Goal: Transaction & Acquisition: Book appointment/travel/reservation

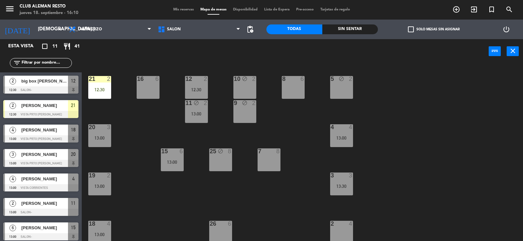
scroll to position [1, 0]
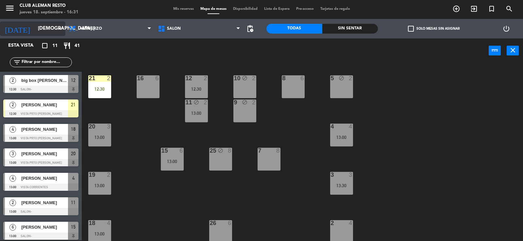
click at [44, 25] on input "[DEMOGRAPHIC_DATA] [DATE]" at bounding box center [66, 29] width 63 height 12
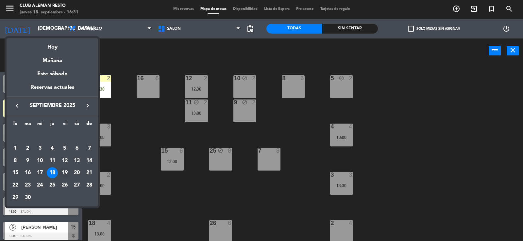
click at [66, 173] on div "19" at bounding box center [64, 173] width 11 height 11
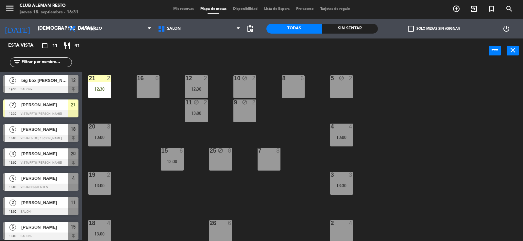
type input "vie. [DATE]"
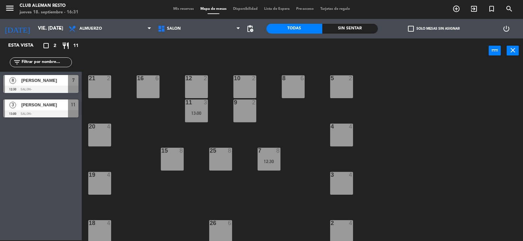
click at [40, 84] on span "[PERSON_NAME]" at bounding box center [44, 80] width 47 height 7
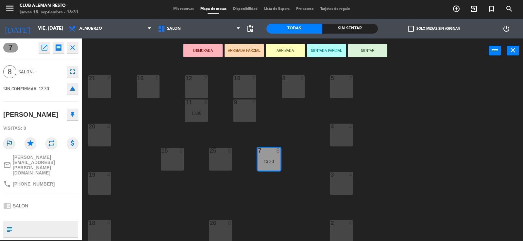
click at [71, 49] on icon "close" at bounding box center [73, 48] width 8 height 8
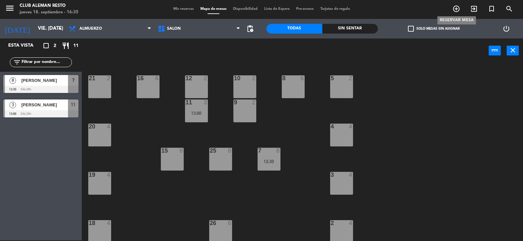
click at [456, 8] on icon "add_circle_outline" at bounding box center [456, 9] width 8 height 8
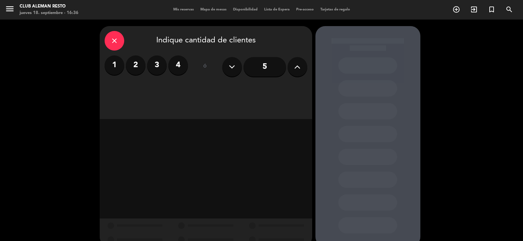
click at [136, 65] on label "2" at bounding box center [136, 66] width 20 height 20
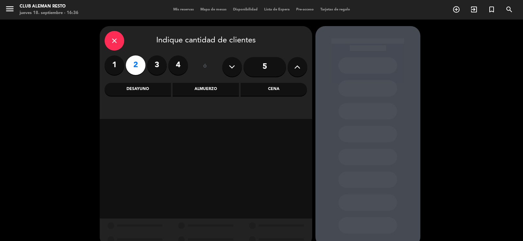
click at [225, 87] on div "Almuerzo" at bounding box center [205, 89] width 66 height 13
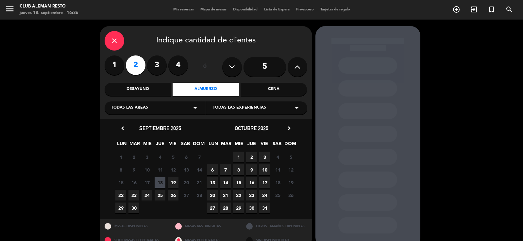
click at [169, 182] on span "19" at bounding box center [173, 182] width 11 height 11
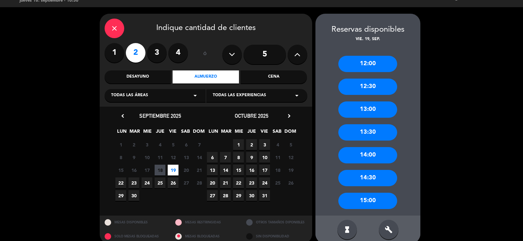
click at [364, 156] on div "14:00" at bounding box center [367, 155] width 59 height 16
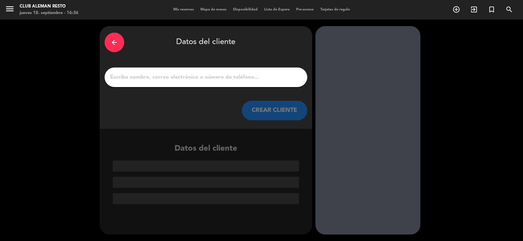
scroll to position [0, 0]
click at [179, 74] on input "1" at bounding box center [205, 77] width 193 height 9
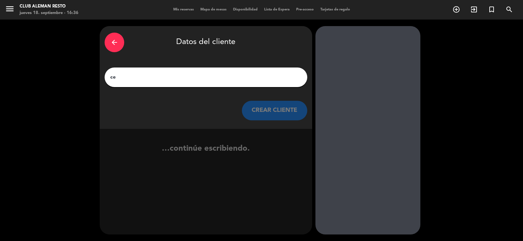
type input "c"
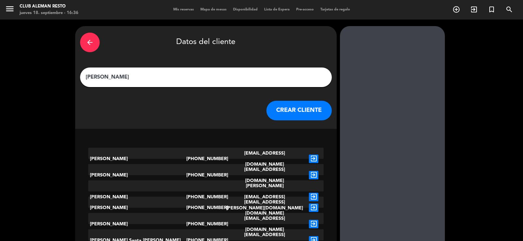
type input "[PERSON_NAME]"
click at [287, 112] on button "CREAR CLIENTE" at bounding box center [298, 111] width 65 height 20
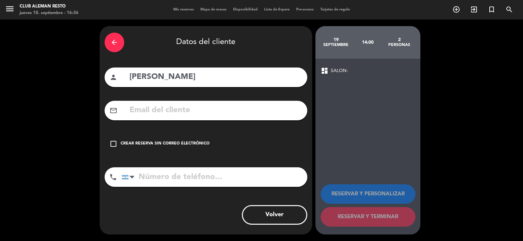
click at [114, 145] on icon "check_box_outline_blank" at bounding box center [113, 144] width 8 height 8
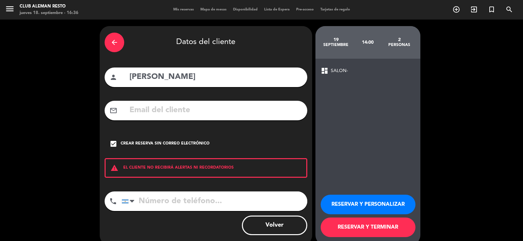
click at [157, 207] on input "tel" at bounding box center [213, 202] width 185 height 20
type input "1141654729"
click at [380, 230] on button "RESERVAR Y TERMINAR" at bounding box center [367, 228] width 95 height 20
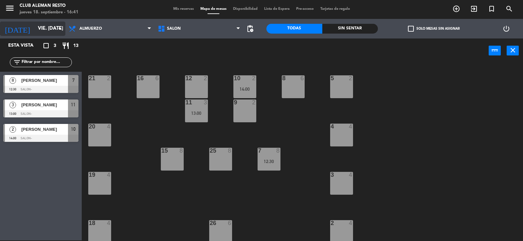
click at [40, 28] on input "vie. [DATE]" at bounding box center [66, 29] width 63 height 12
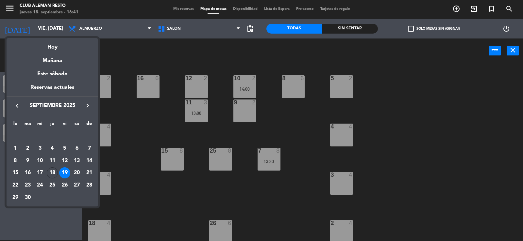
click at [124, 33] on div at bounding box center [261, 120] width 523 height 241
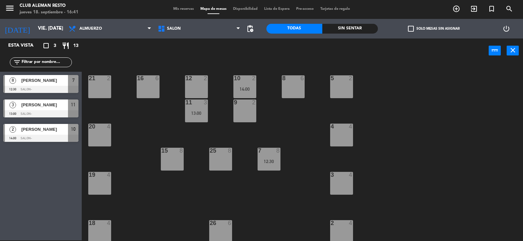
click at [124, 33] on span "Almuerzo" at bounding box center [109, 29] width 89 height 14
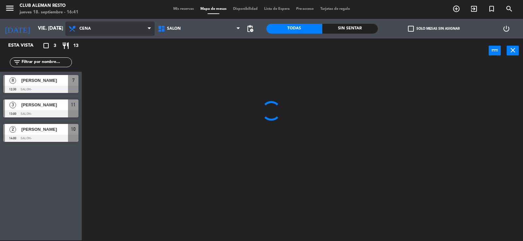
click at [94, 68] on ng-component "menu Club aleman resto jueves 18. septiembre - 16:41 Mis reservas Mapa de mesas…" at bounding box center [261, 120] width 523 height 242
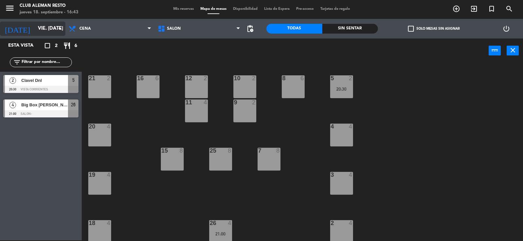
click at [54, 28] on input "vie. [DATE]" at bounding box center [66, 29] width 63 height 12
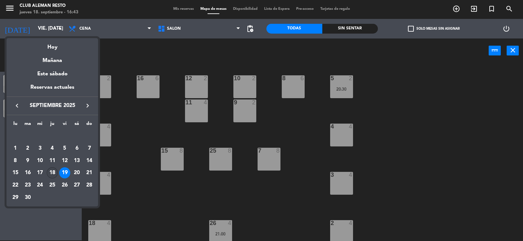
click at [54, 169] on div "18" at bounding box center [52, 173] width 11 height 11
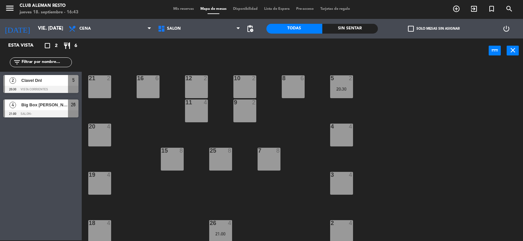
type input "[DEMOGRAPHIC_DATA] [DATE]"
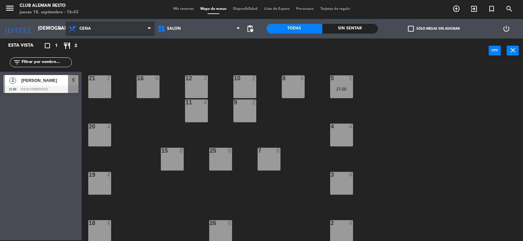
click at [113, 26] on span "Cena" at bounding box center [109, 29] width 89 height 14
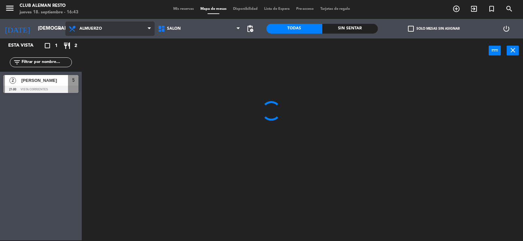
click at [95, 57] on ng-component "menu Club aleman resto jueves 18. septiembre - 16:43 Mis reservas Mapa de mesas…" at bounding box center [261, 120] width 523 height 242
